Goal: Navigation & Orientation: Find specific page/section

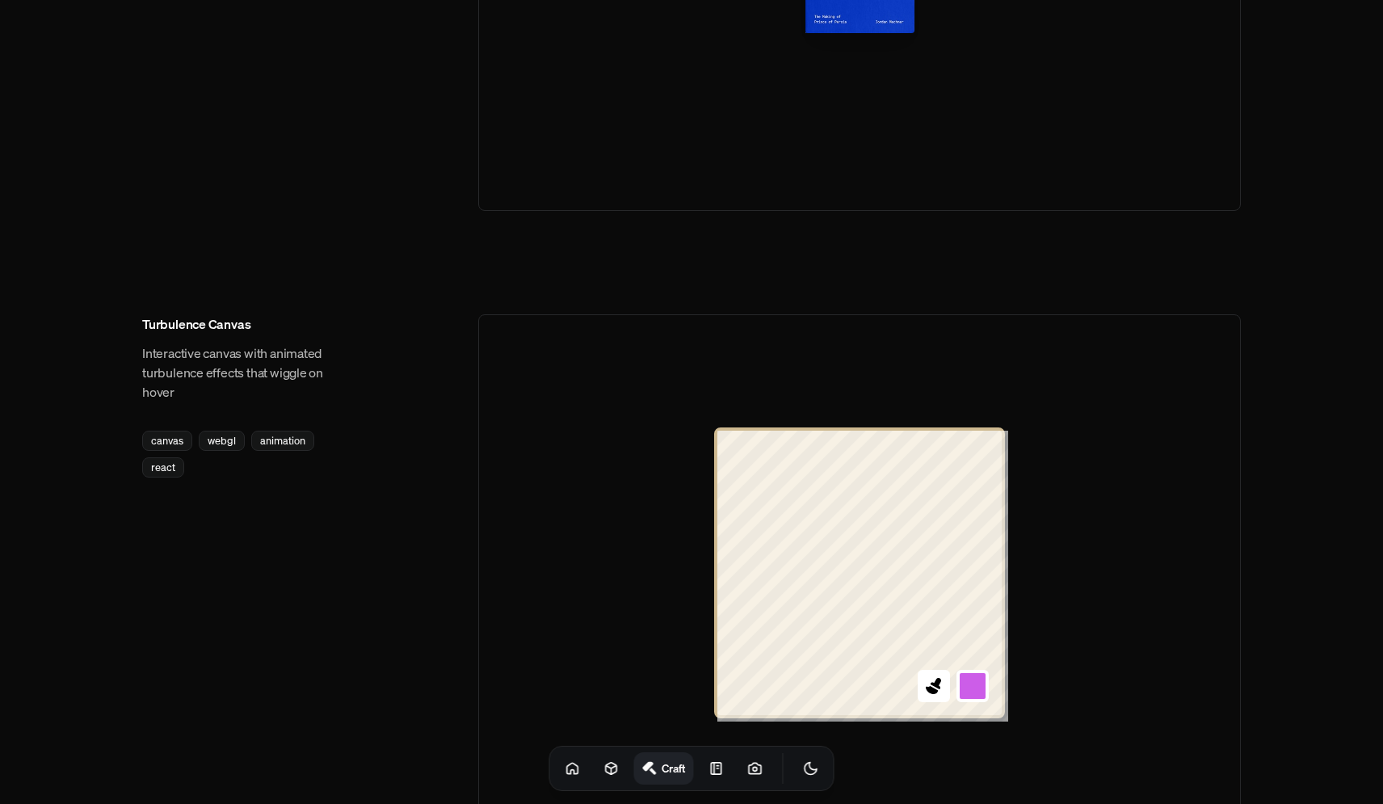
scroll to position [1279, 0]
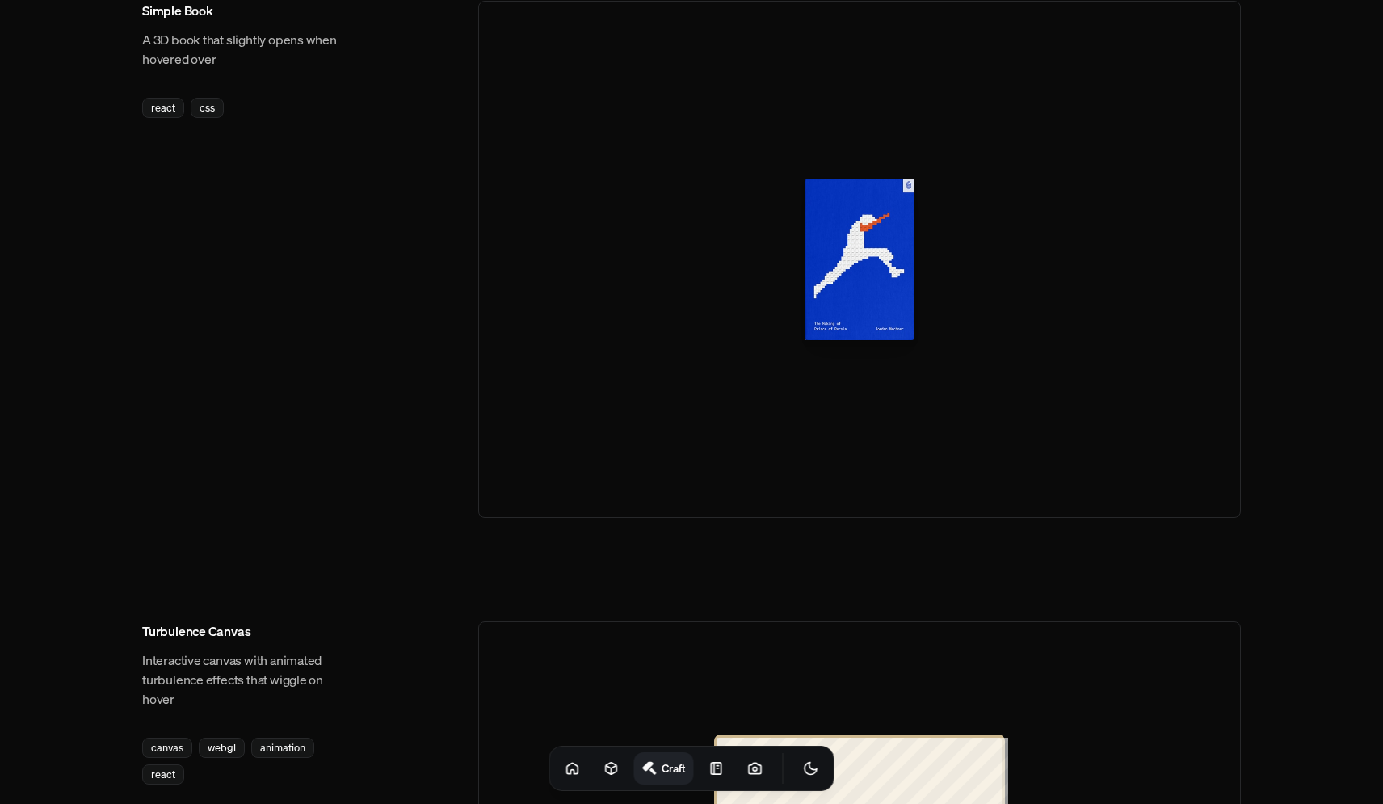
click at [734, 368] on div at bounding box center [859, 259] width 763 height 517
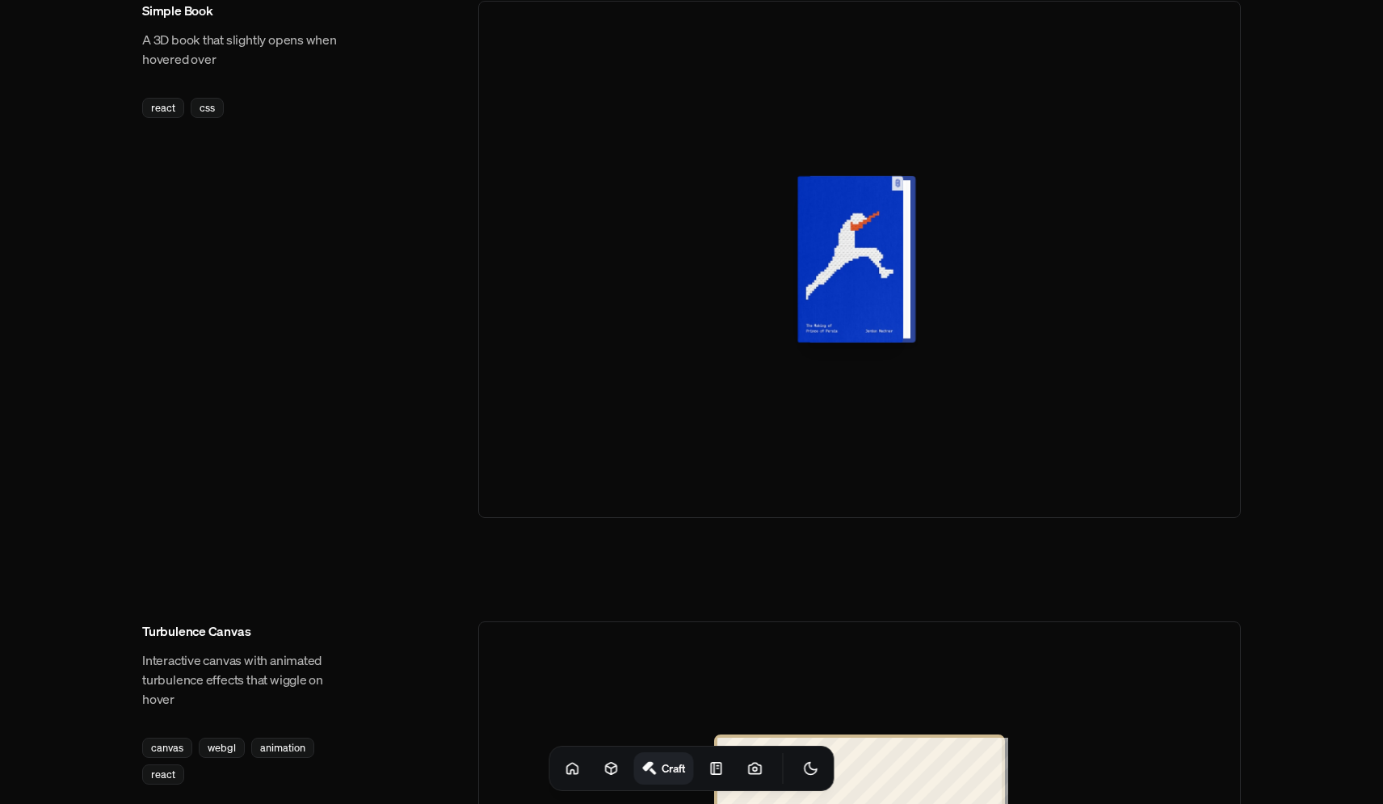
click at [840, 276] on div at bounding box center [857, 259] width 106 height 166
click at [884, 269] on div at bounding box center [857, 259] width 106 height 166
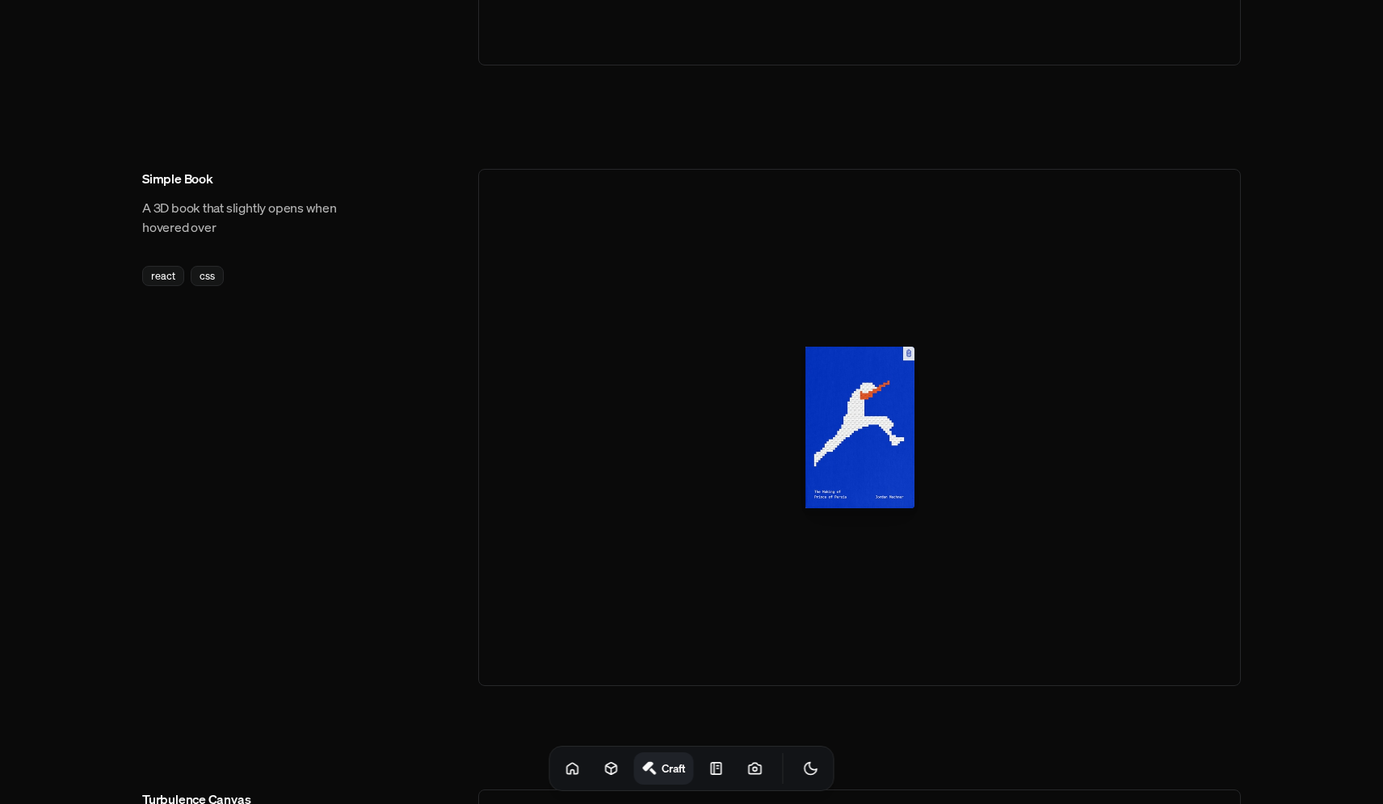
scroll to position [941, 0]
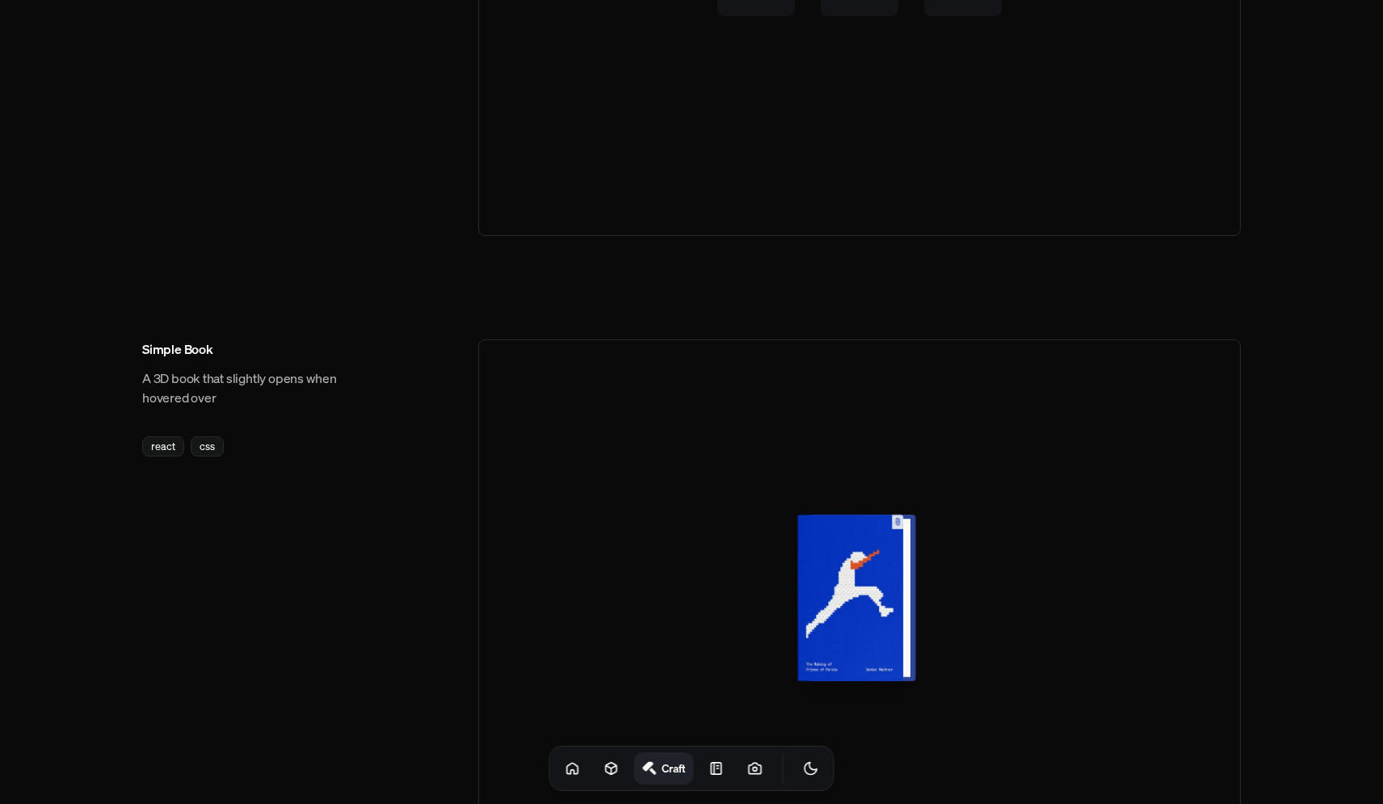
click at [886, 524] on div at bounding box center [857, 598] width 106 height 166
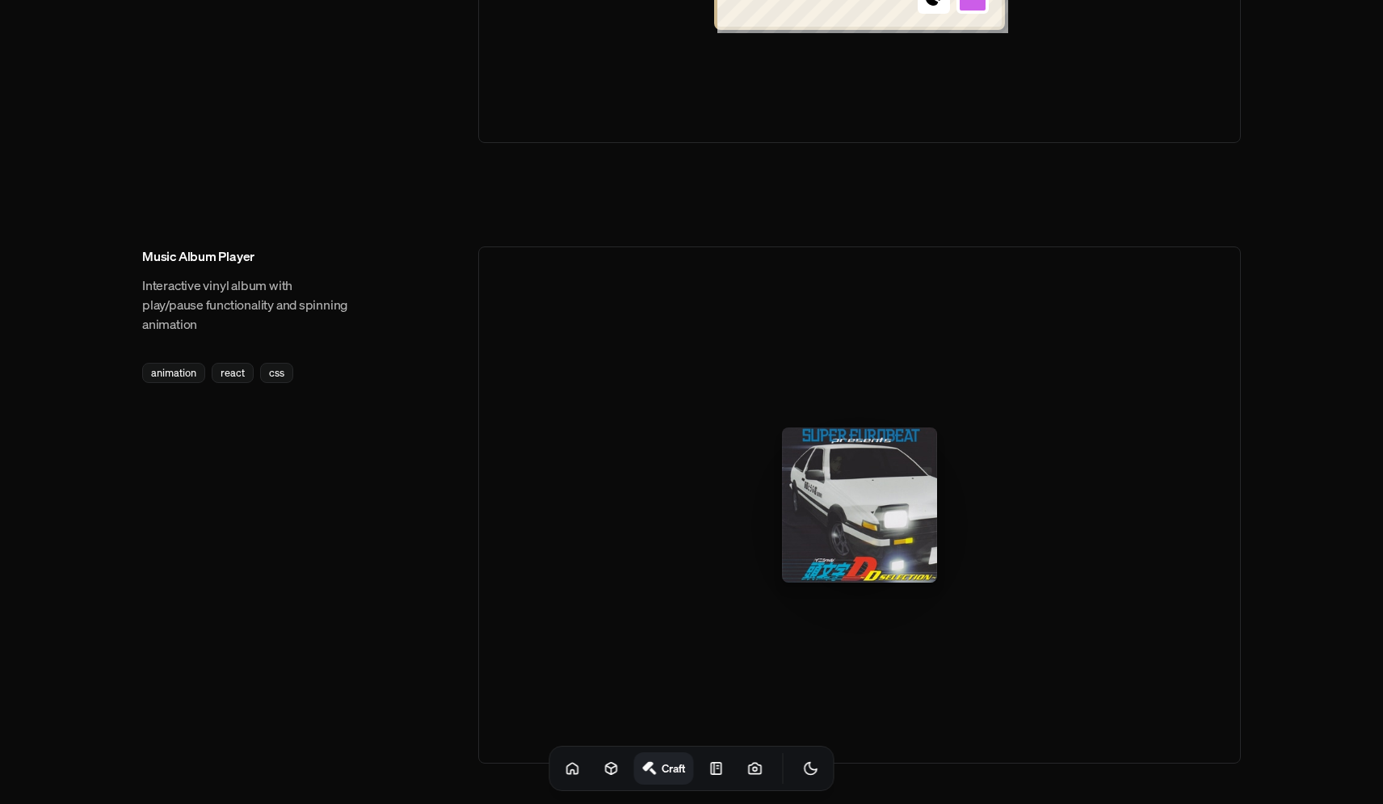
scroll to position [2364, 0]
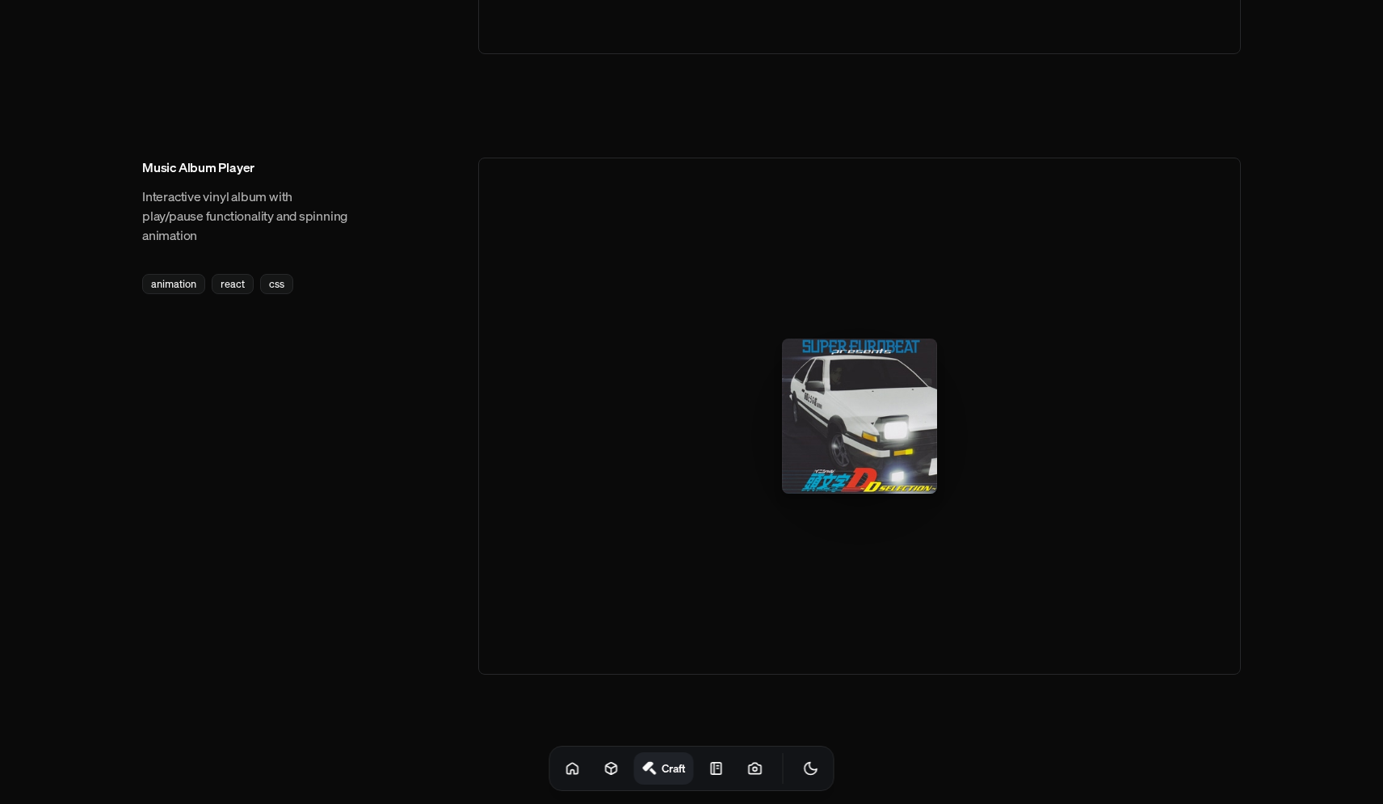
click at [861, 344] on div at bounding box center [859, 416] width 155 height 155
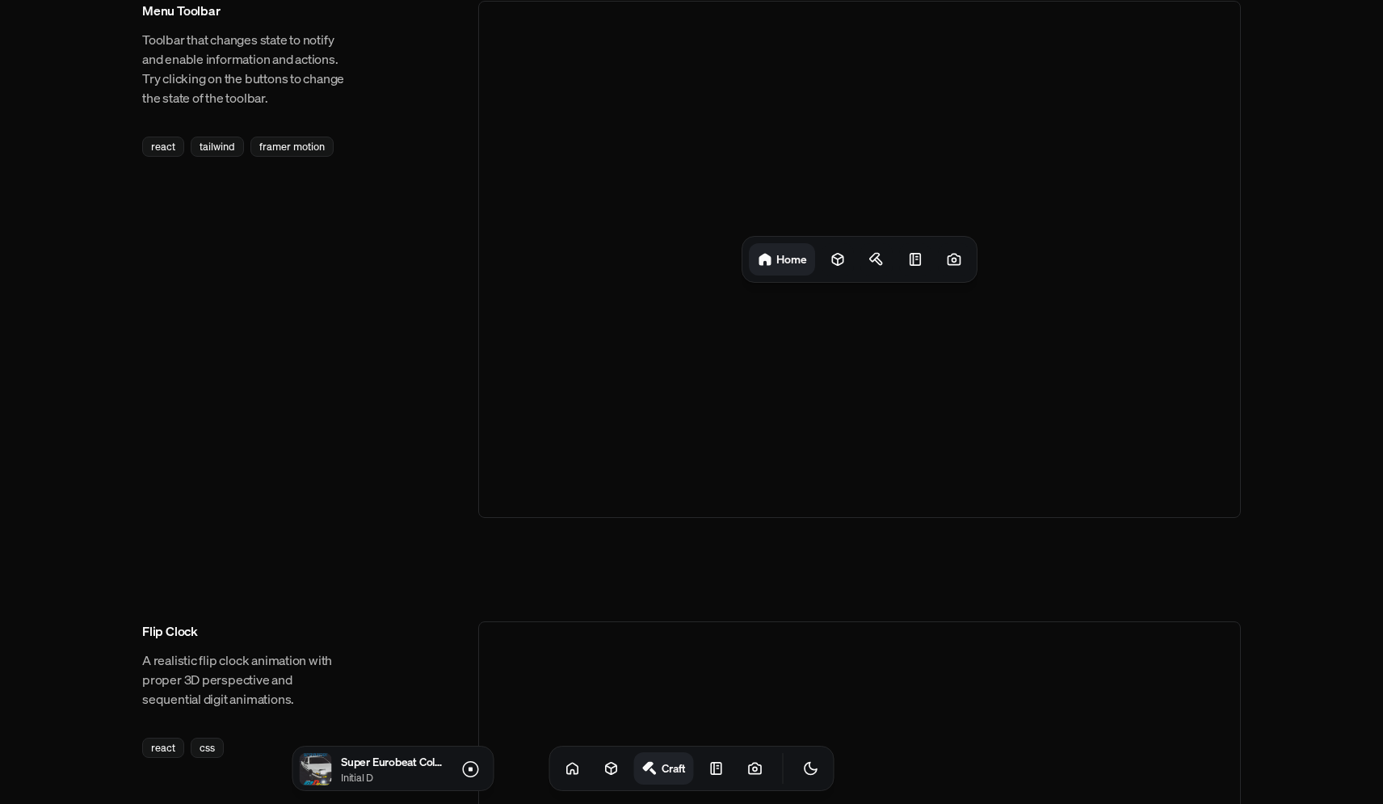
scroll to position [0, 0]
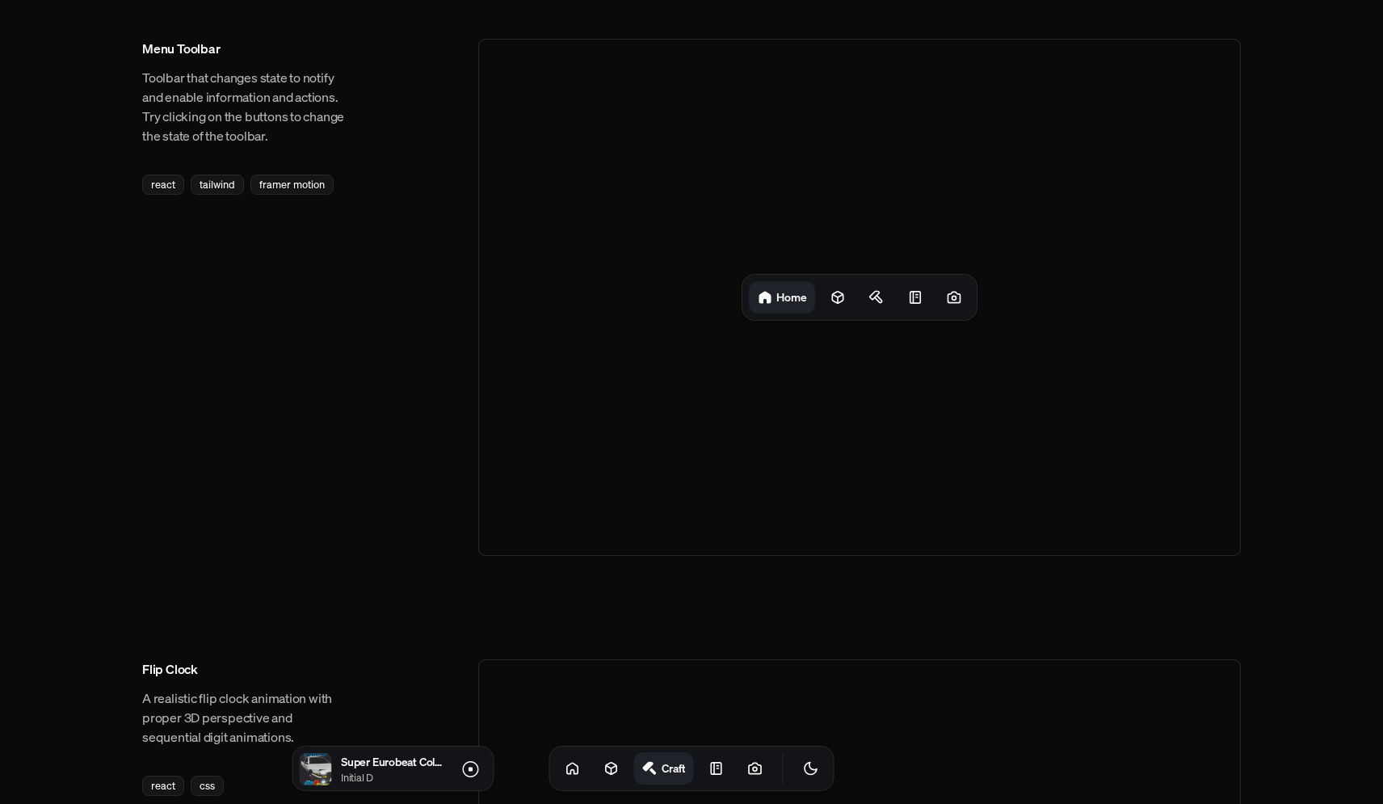
click at [777, 293] on h1 "Home" at bounding box center [792, 296] width 31 height 15
click at [811, 301] on div "Home" at bounding box center [782, 297] width 66 height 32
drag, startPoint x: 841, startPoint y: 297, endPoint x: 854, endPoint y: 297, distance: 12.9
click at [840, 297] on icon at bounding box center [838, 297] width 16 height 16
click at [876, 297] on icon at bounding box center [881, 296] width 10 height 8
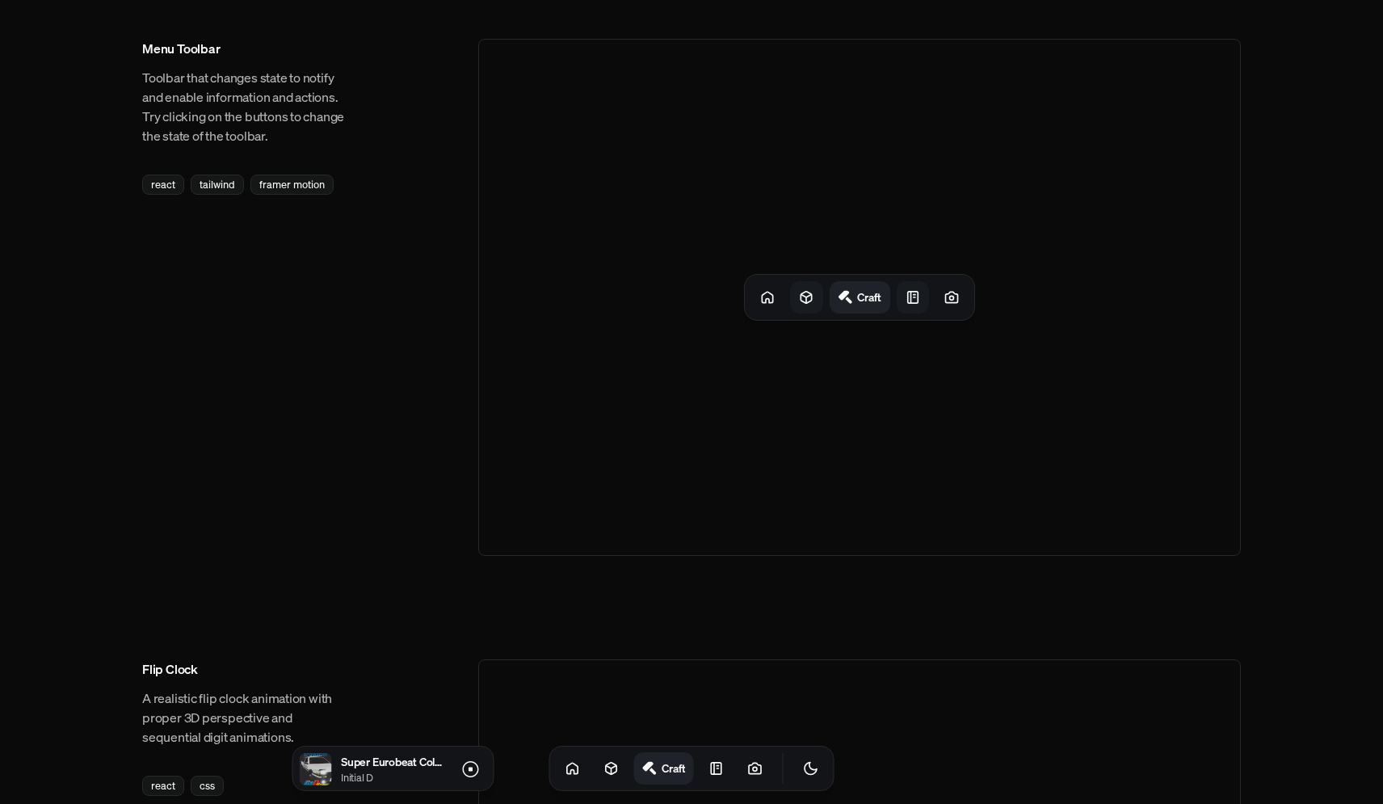
click at [899, 297] on div at bounding box center [913, 297] width 32 height 32
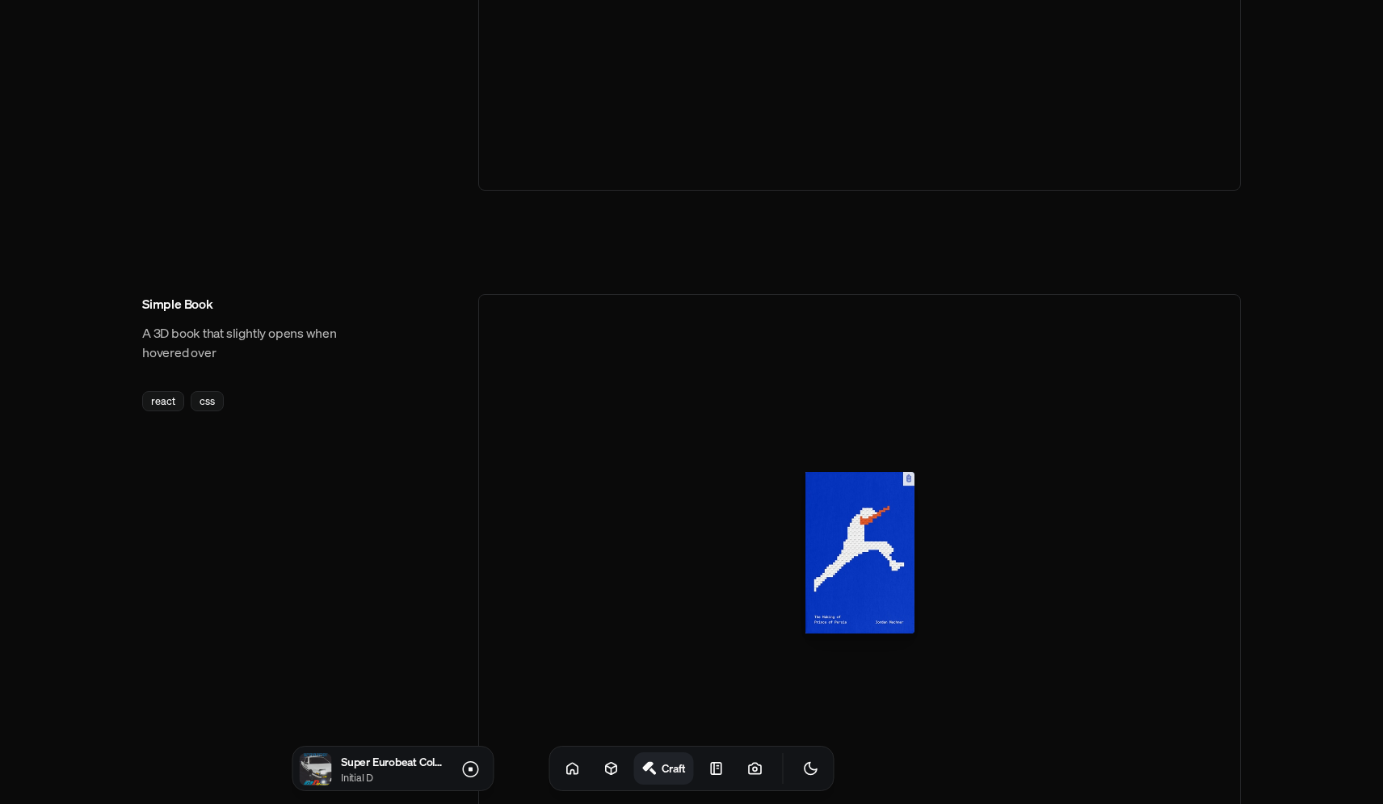
scroll to position [1210, 0]
